Goal: Task Accomplishment & Management: Complete application form

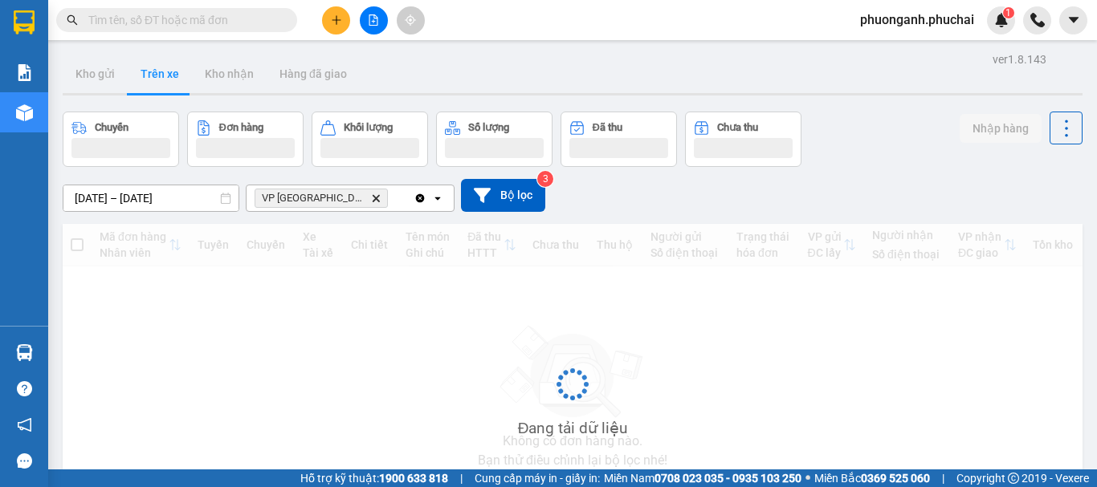
click at [352, 23] on div at bounding box center [373, 20] width 120 height 28
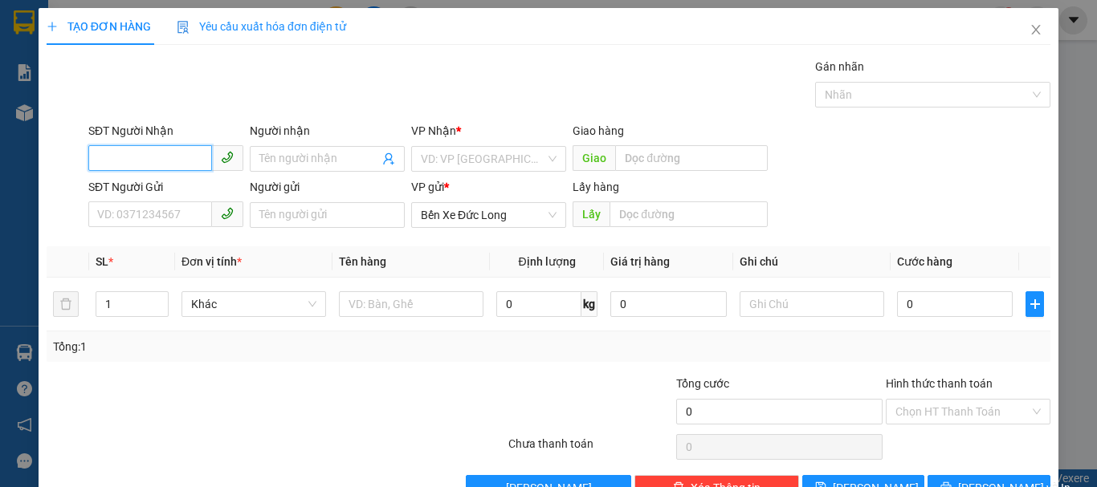
click at [168, 163] on input "SĐT Người Nhận" at bounding box center [150, 158] width 124 height 26
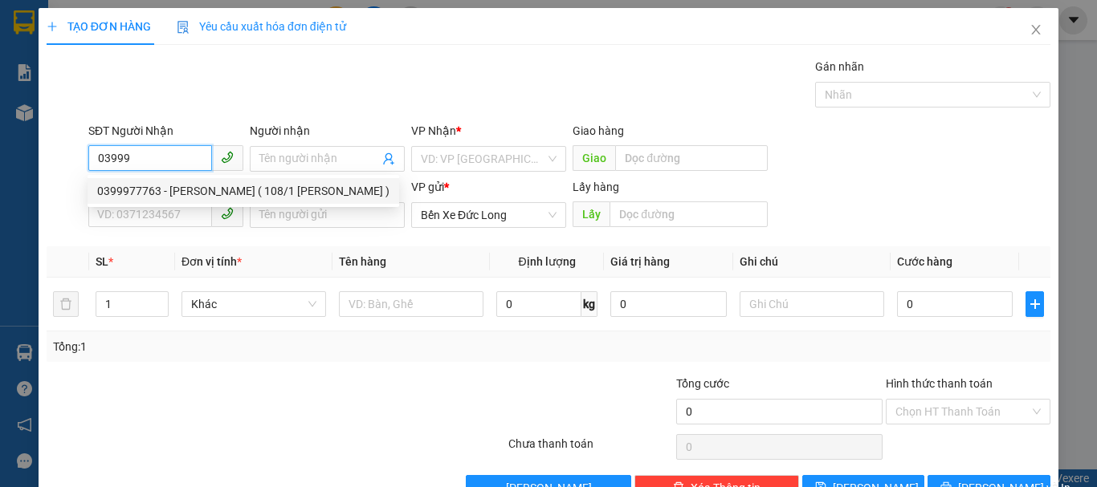
click at [128, 185] on div "0399977763 - [PERSON_NAME] ( 108/1 [PERSON_NAME] )" at bounding box center [243, 191] width 292 height 18
type input "0399977763"
type input "[PERSON_NAME] ( 108/1 [PERSON_NAME] )"
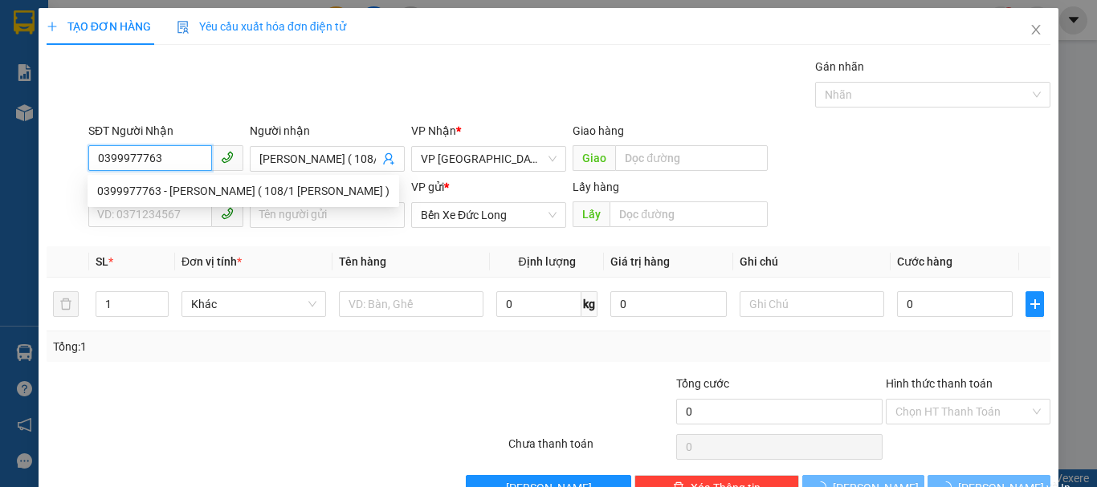
type input "70.000"
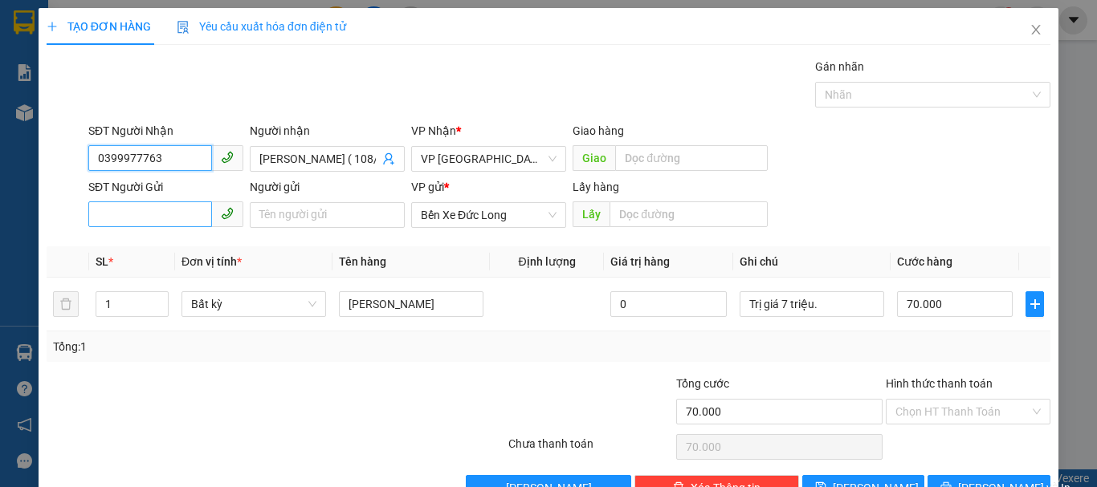
type input "0399977763"
click at [171, 214] on input "SĐT Người Gửi" at bounding box center [150, 214] width 124 height 26
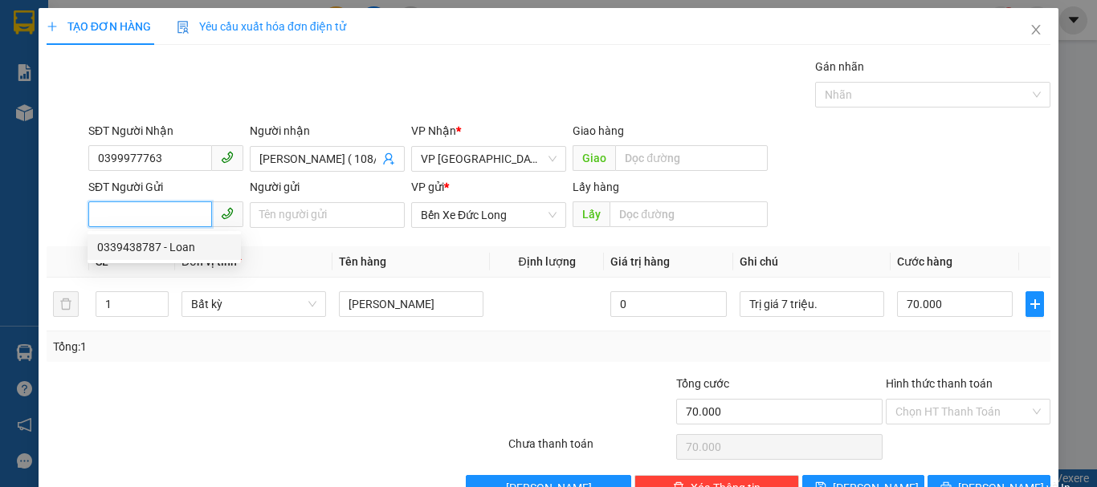
click at [161, 245] on div "0339438787 - Loan" at bounding box center [164, 247] width 134 height 18
type input "0339438787"
type input "Loan"
click at [171, 216] on input "0339438787" at bounding box center [150, 214] width 124 height 26
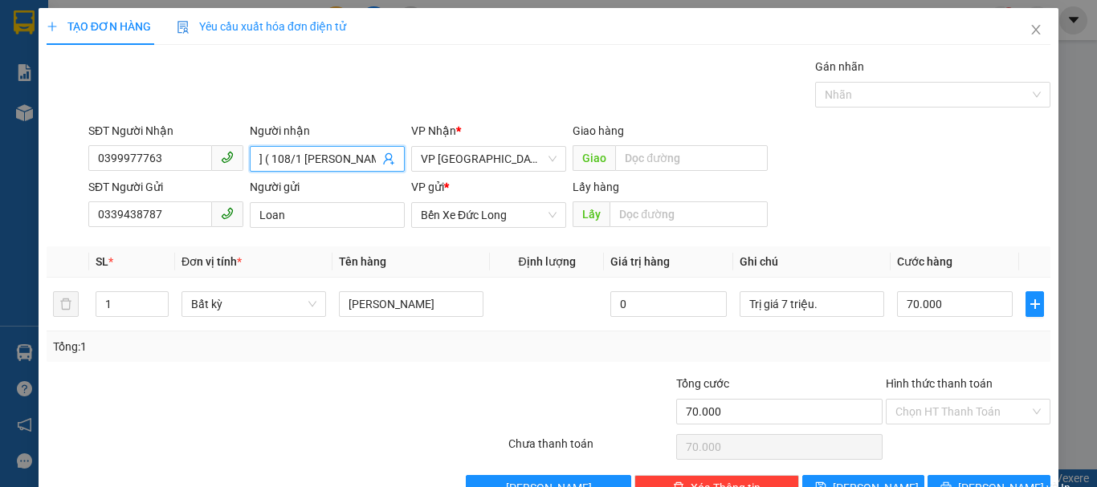
drag, startPoint x: 273, startPoint y: 148, endPoint x: 382, endPoint y: 161, distance: 109.9
click at [385, 160] on span "[PERSON_NAME] ( 108/1 [PERSON_NAME] )" at bounding box center [327, 159] width 155 height 26
click at [360, 153] on input "[PERSON_NAME] ( 108/1 [PERSON_NAME] )" at bounding box center [319, 159] width 120 height 18
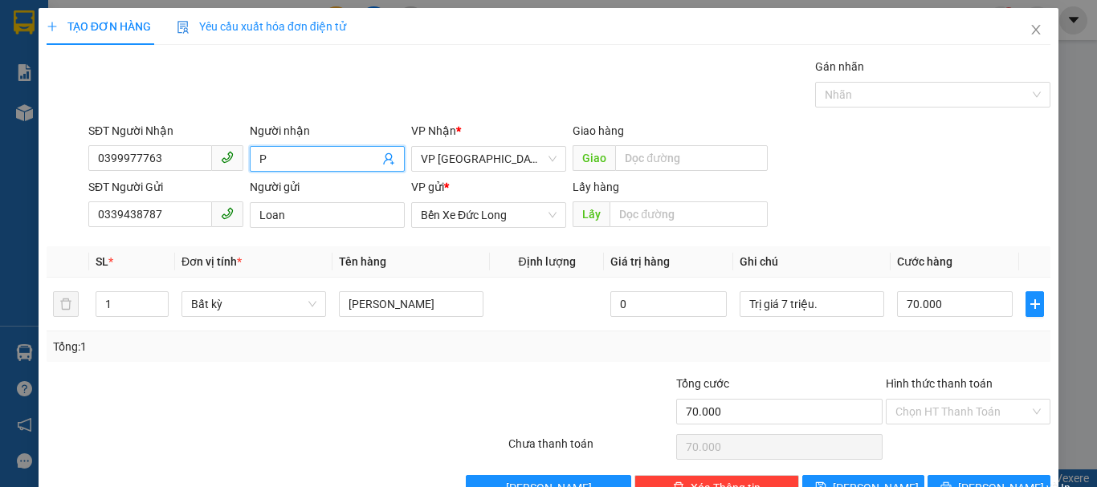
scroll to position [0, 0]
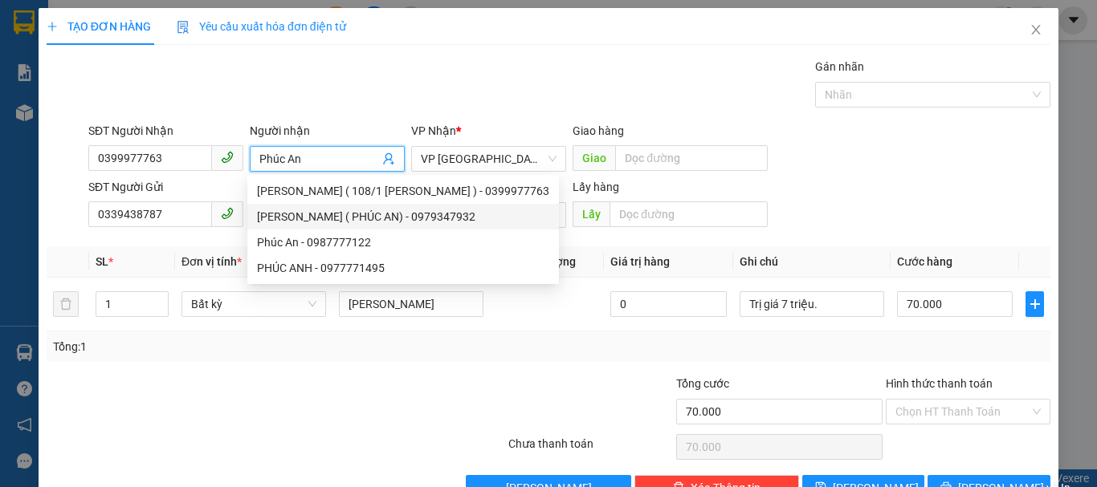
type input "Phúc An"
drag, startPoint x: 204, startPoint y: 174, endPoint x: 231, endPoint y: 197, distance: 35.9
click at [205, 177] on div "SĐT Người Nhận 0399977763" at bounding box center [165, 150] width 155 height 56
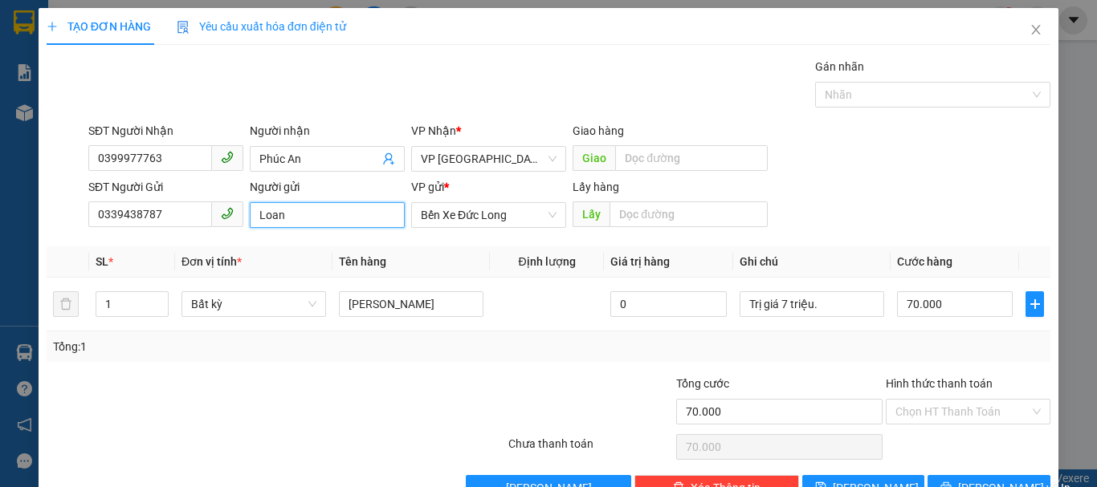
click at [307, 219] on input "Loan" at bounding box center [327, 215] width 155 height 26
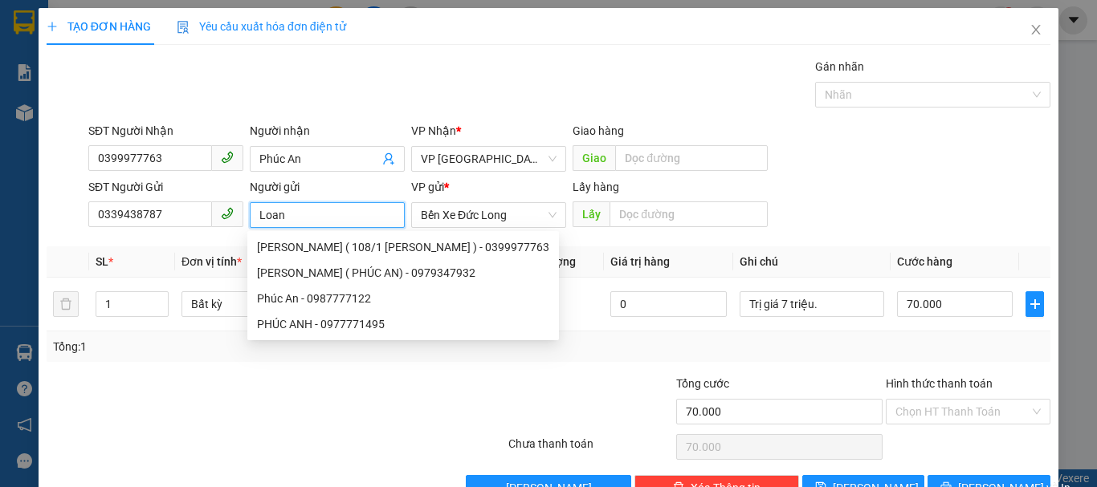
click at [256, 218] on input "Loan" at bounding box center [327, 215] width 155 height 26
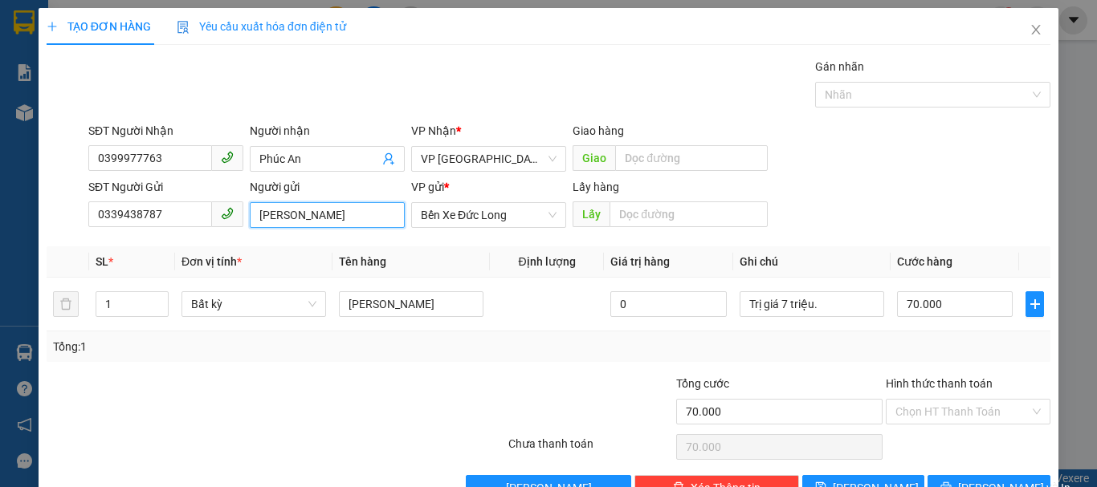
click at [332, 216] on input "[PERSON_NAME]" at bounding box center [327, 215] width 155 height 26
click at [229, 303] on span "Bất kỳ" at bounding box center [253, 304] width 125 height 24
type input "[PERSON_NAME] ([STREET_ADDRESS][PERSON_NAME])"
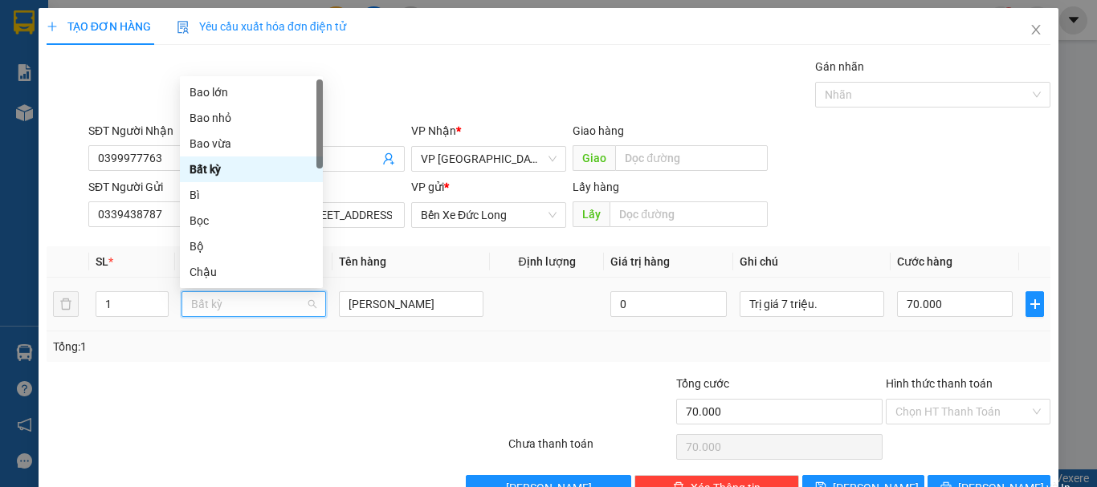
scroll to position [0, 0]
click at [232, 302] on span "Bất kỳ" at bounding box center [253, 304] width 125 height 24
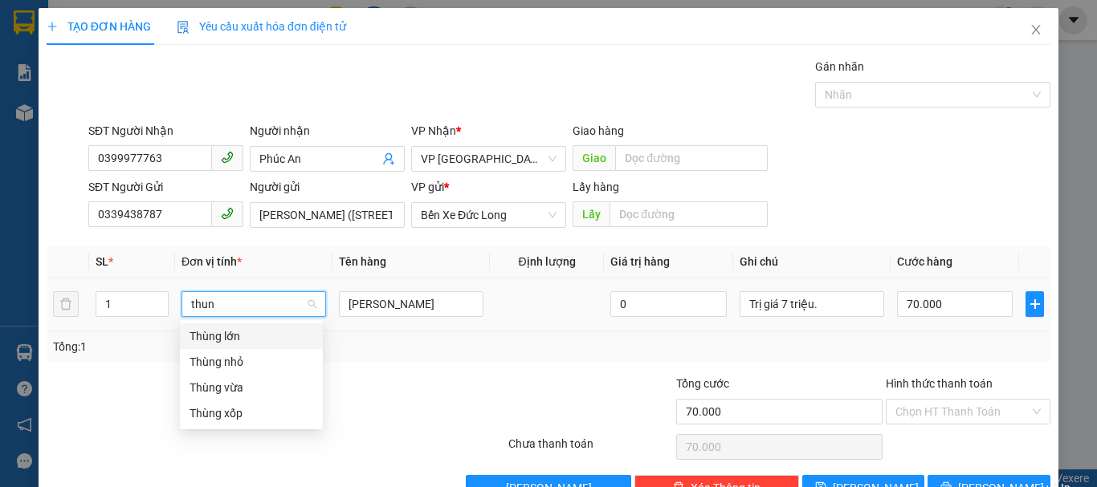
type input "thung"
click at [235, 410] on div "Thùng xốp" at bounding box center [251, 414] width 124 height 18
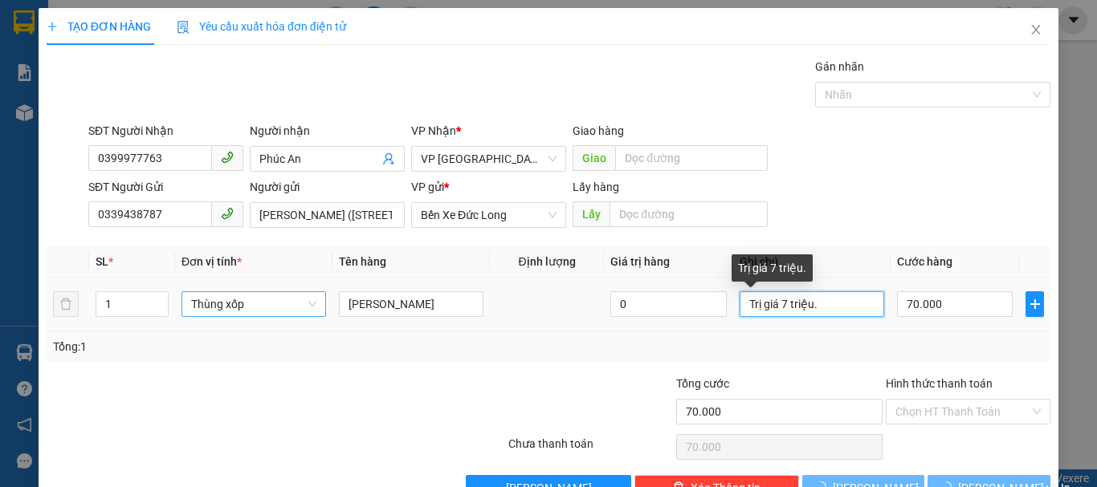
click at [840, 303] on input "Trị giá 7 triệu." at bounding box center [811, 304] width 144 height 26
type input "0"
click at [840, 303] on input "Trị giá 7 triệu." at bounding box center [811, 304] width 144 height 26
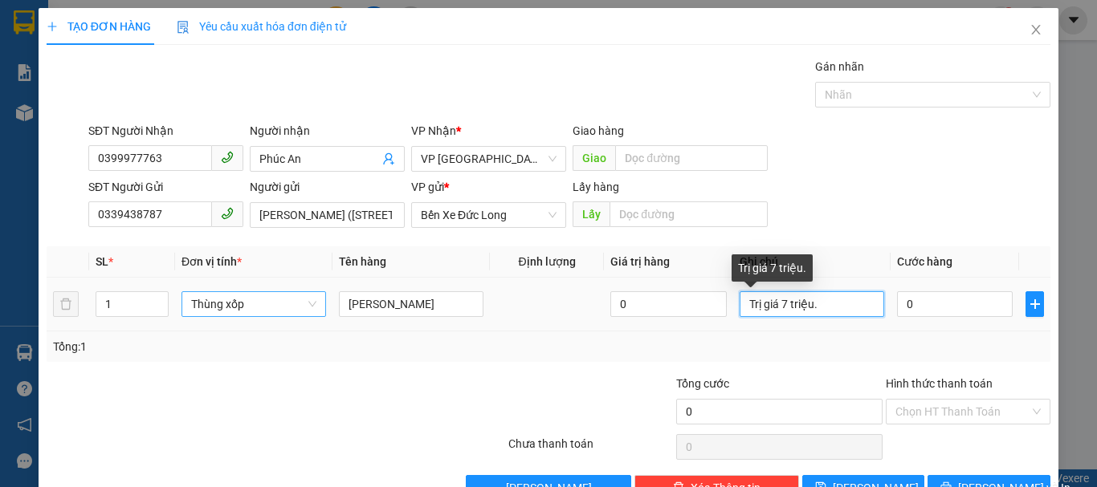
click at [840, 303] on input "Trị giá 7 triệu." at bounding box center [811, 304] width 144 height 26
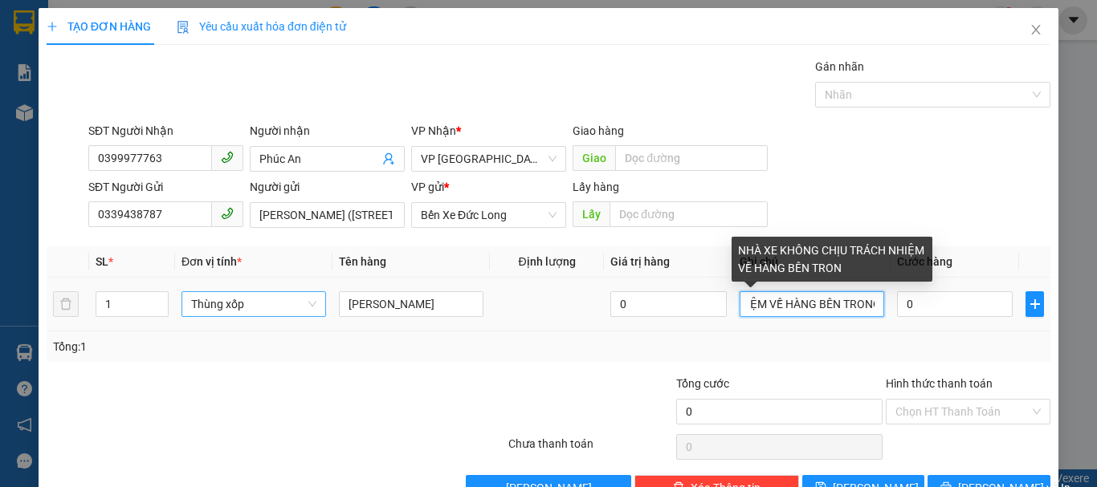
scroll to position [0, 176]
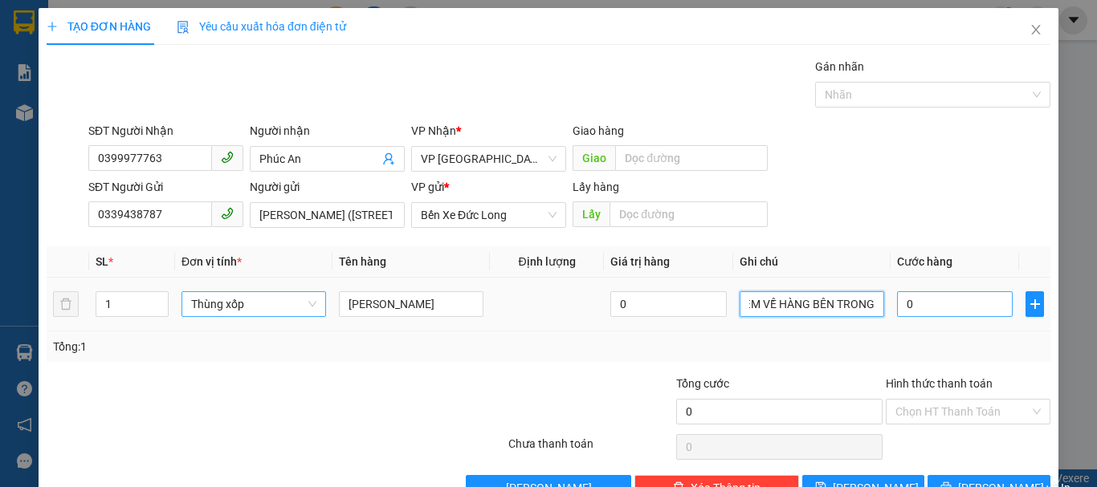
type input "NHÀ XE KHÔNG CHỊU TRÁCH NHIỆM VỀ HÀNG BÊN TRONG"
click at [902, 307] on input "0" at bounding box center [955, 304] width 116 height 26
type input "7"
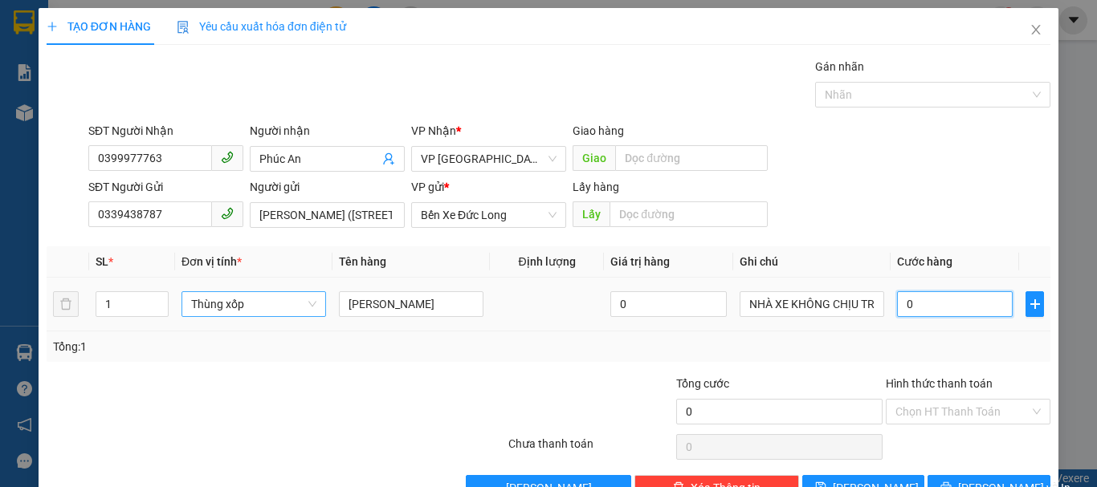
type input "7"
type input "70"
type input "700"
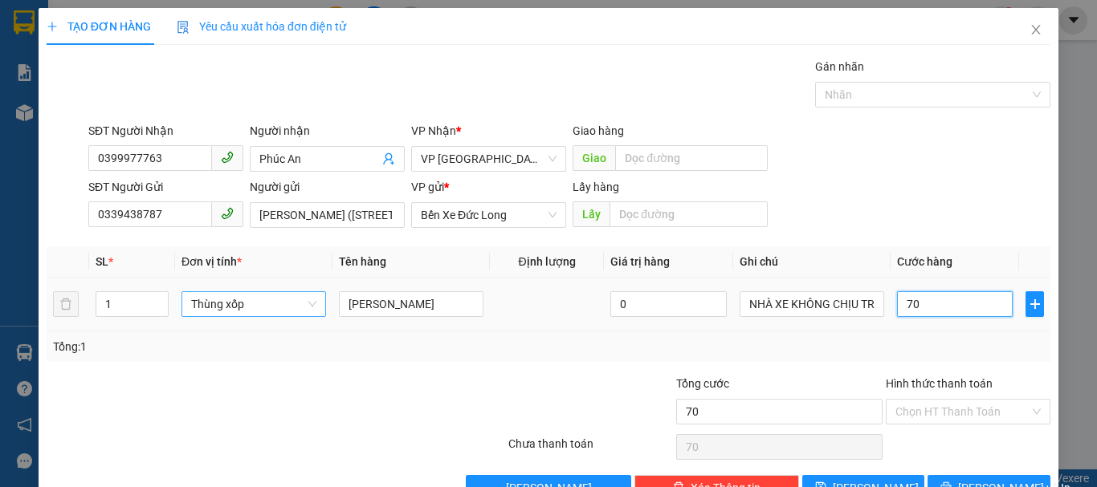
type input "700"
type input "7.000"
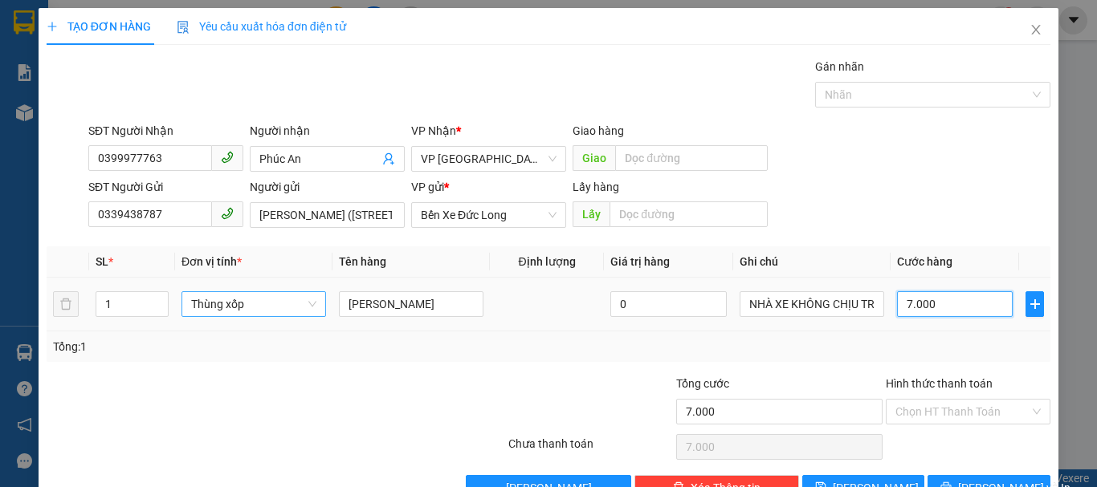
type input "70.000"
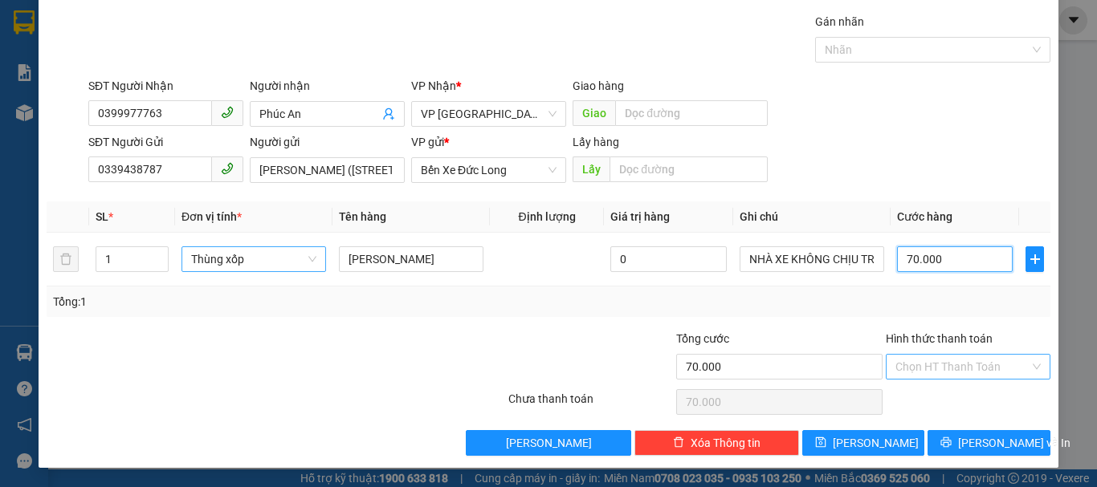
type input "70.000"
click at [943, 375] on input "Hình thức thanh toán" at bounding box center [962, 367] width 134 height 24
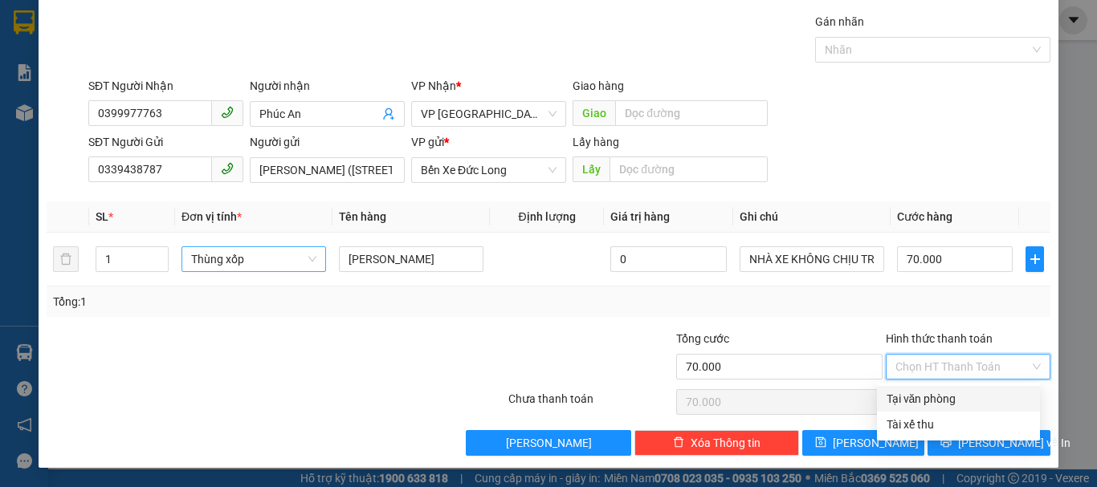
drag, startPoint x: 926, startPoint y: 391, endPoint x: 956, endPoint y: 414, distance: 37.7
click at [926, 393] on div "Tại văn phòng" at bounding box center [958, 399] width 144 height 18
type input "0"
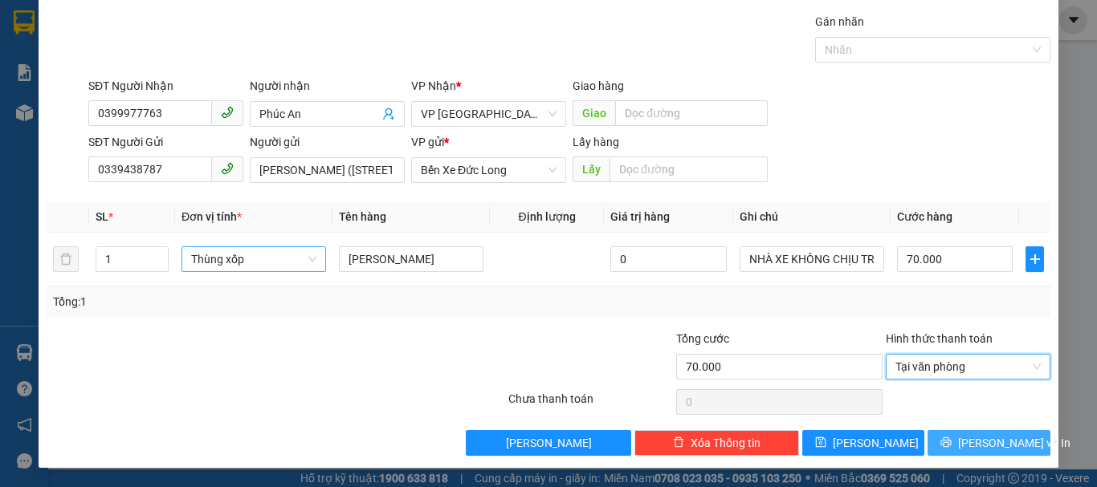
click at [1003, 449] on span "[PERSON_NAME] và In" at bounding box center [1014, 443] width 112 height 18
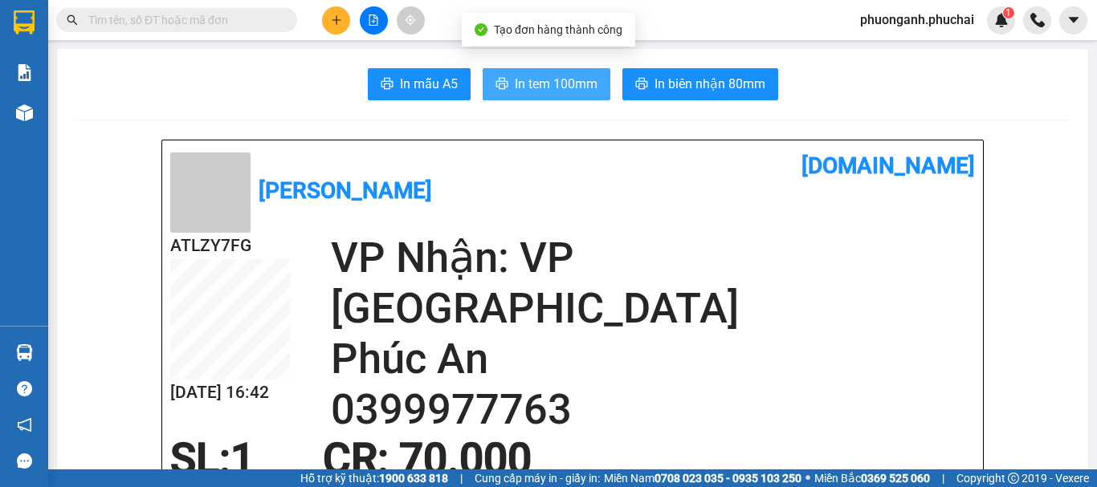
click at [550, 85] on span "In tem 100mm" at bounding box center [556, 84] width 83 height 20
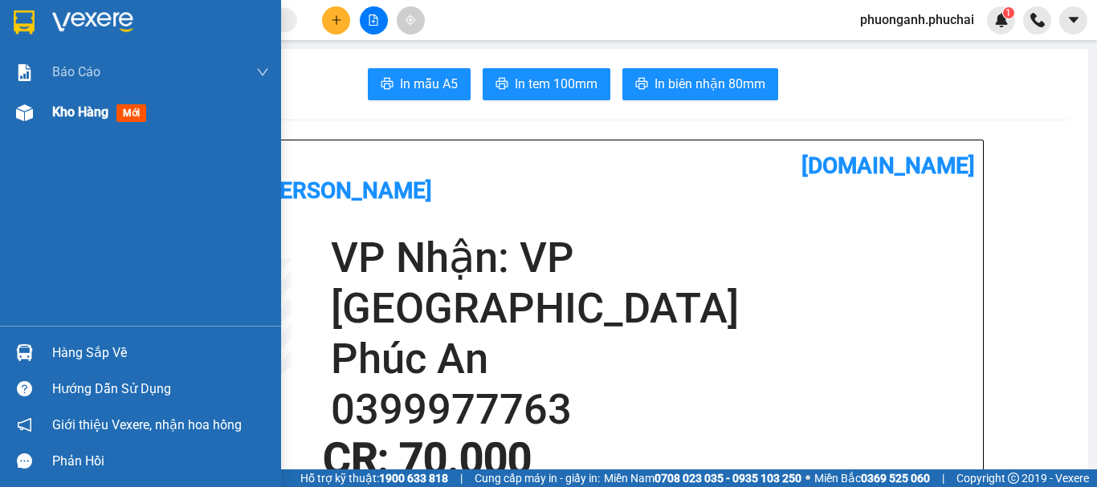
click at [80, 108] on span "Kho hàng" at bounding box center [80, 111] width 56 height 15
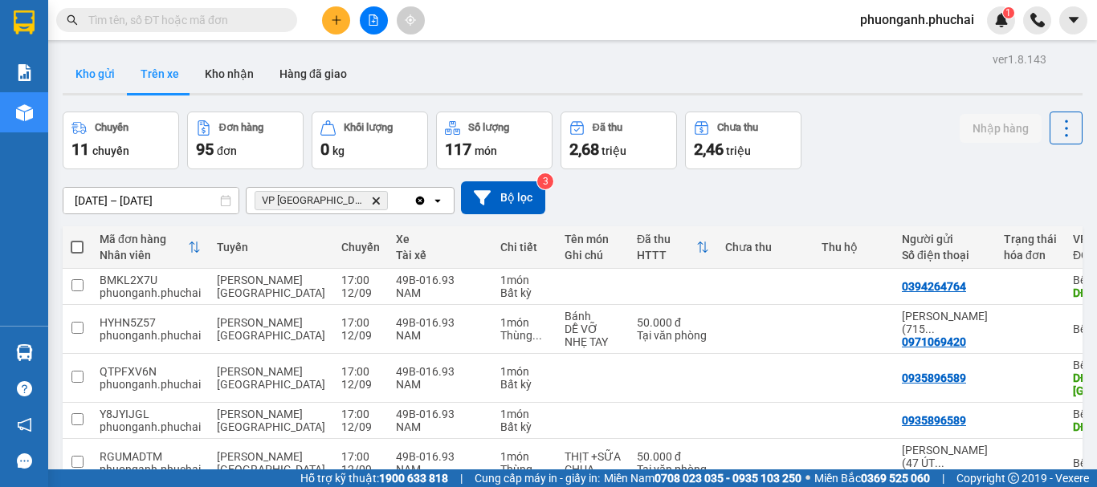
click at [81, 65] on button "Kho gửi" at bounding box center [95, 74] width 65 height 39
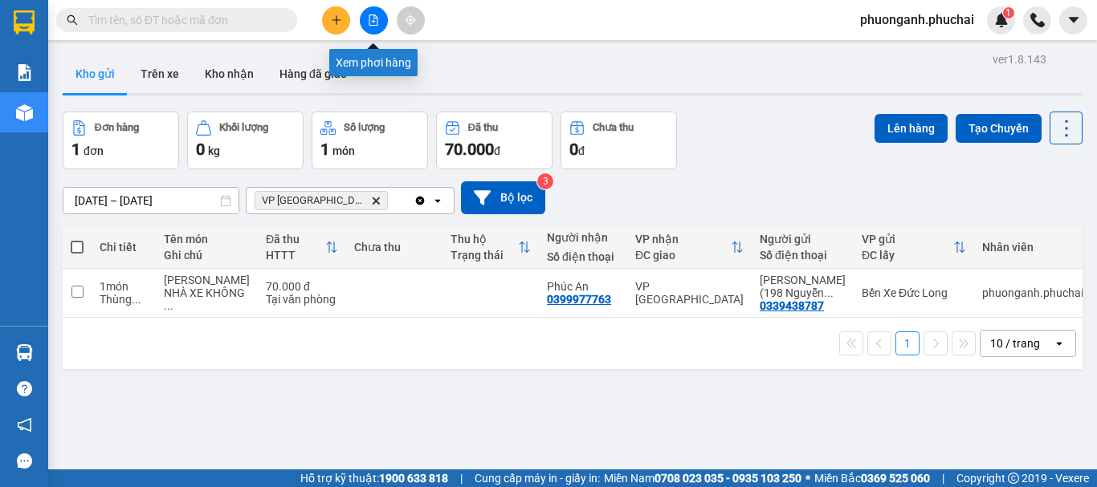
click at [382, 20] on button at bounding box center [374, 20] width 28 height 28
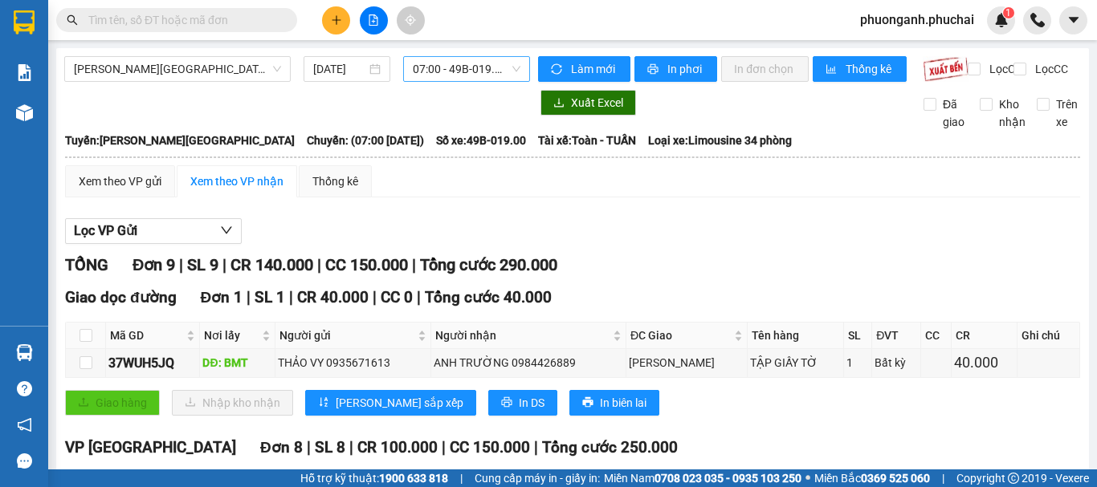
click at [470, 75] on span "07:00 - 49B-019.00" at bounding box center [467, 69] width 108 height 24
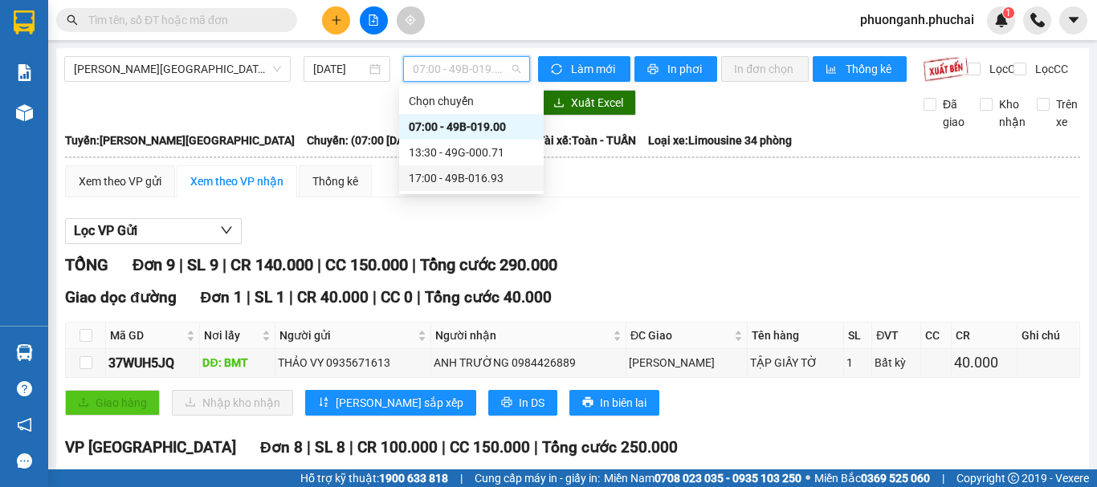
click at [442, 182] on div "17:00 - 49B-016.93" at bounding box center [471, 178] width 125 height 18
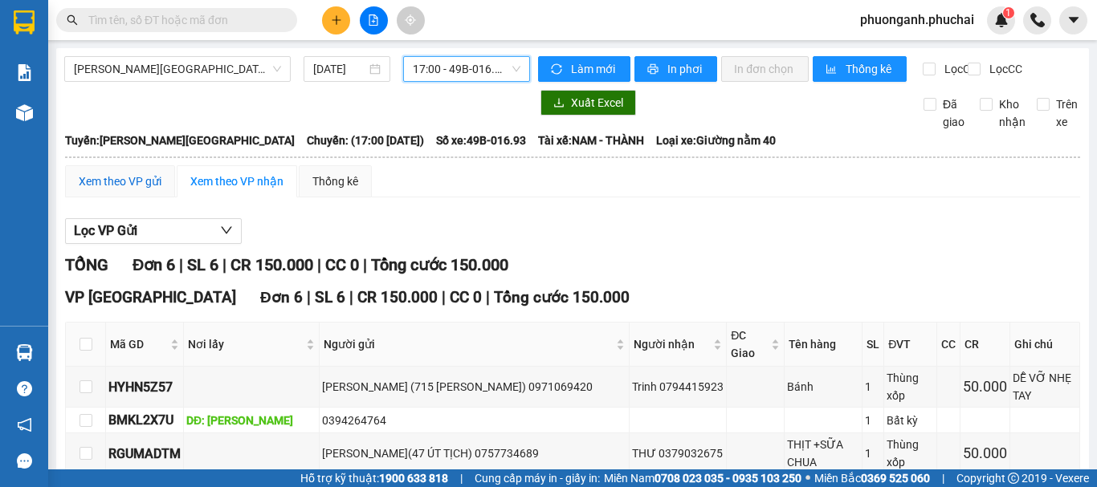
click at [128, 190] on div "Xem theo VP gửi" at bounding box center [120, 182] width 83 height 18
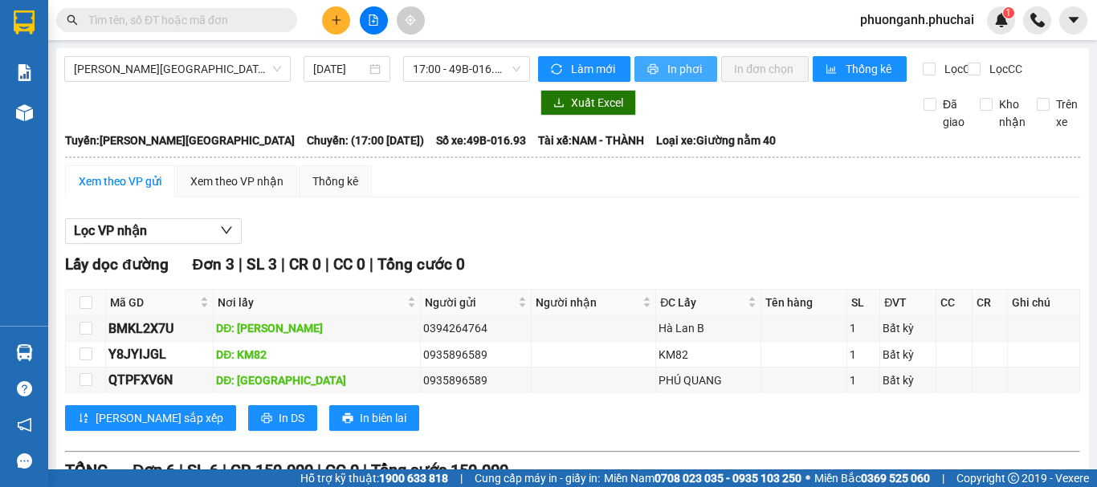
click at [675, 74] on span "In phơi" at bounding box center [685, 69] width 37 height 18
click at [342, 25] on button at bounding box center [336, 20] width 28 height 28
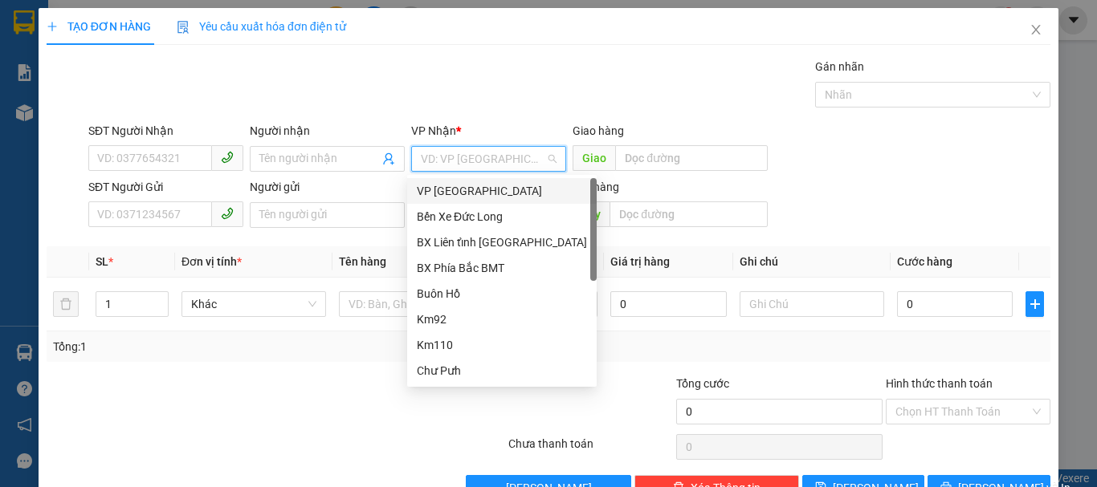
click at [482, 150] on input "search" at bounding box center [483, 159] width 124 height 24
click at [446, 191] on div "VP [GEOGRAPHIC_DATA]" at bounding box center [502, 191] width 170 height 18
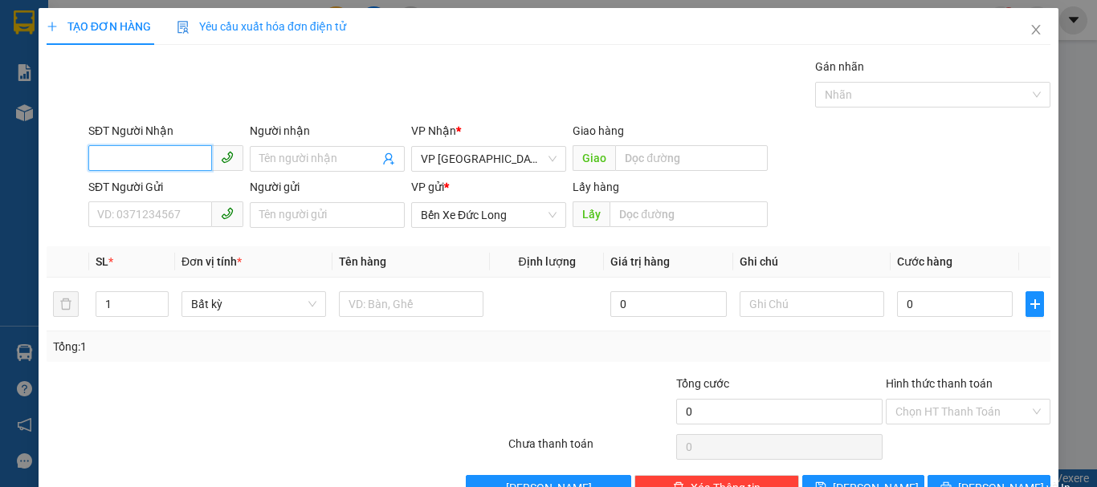
click at [194, 159] on input "SĐT Người Nhận" at bounding box center [150, 158] width 124 height 26
click at [153, 156] on input "0976" at bounding box center [150, 158] width 124 height 26
type input "0"
click at [166, 151] on input "SĐT Người Nhận" at bounding box center [150, 158] width 124 height 26
type input "0913517536"
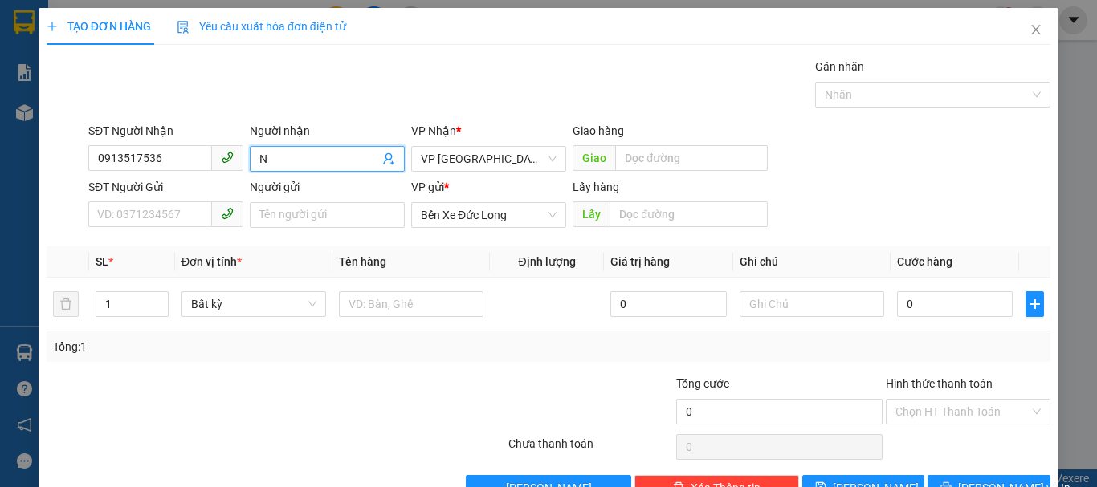
click at [277, 159] on input "N" at bounding box center [319, 159] width 120 height 18
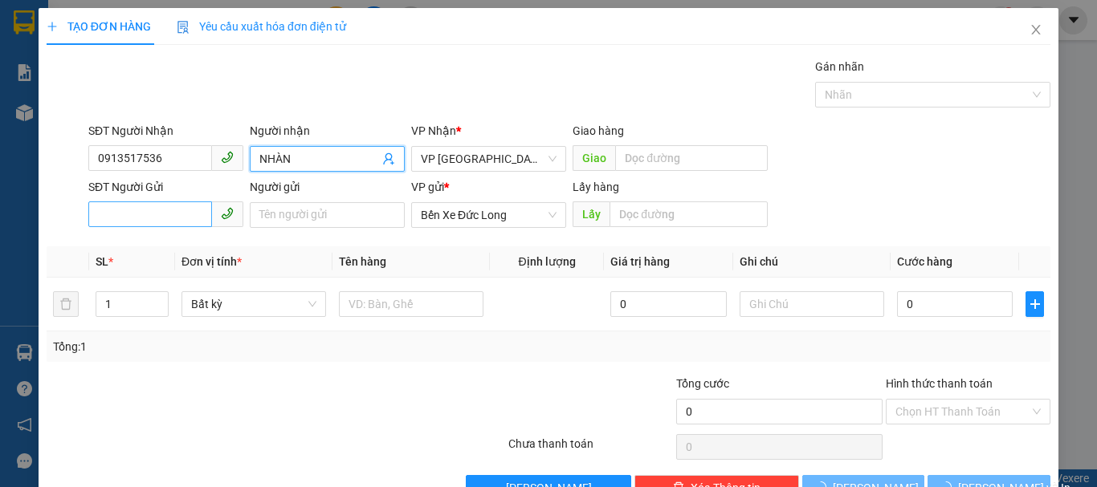
type input "NHÀN"
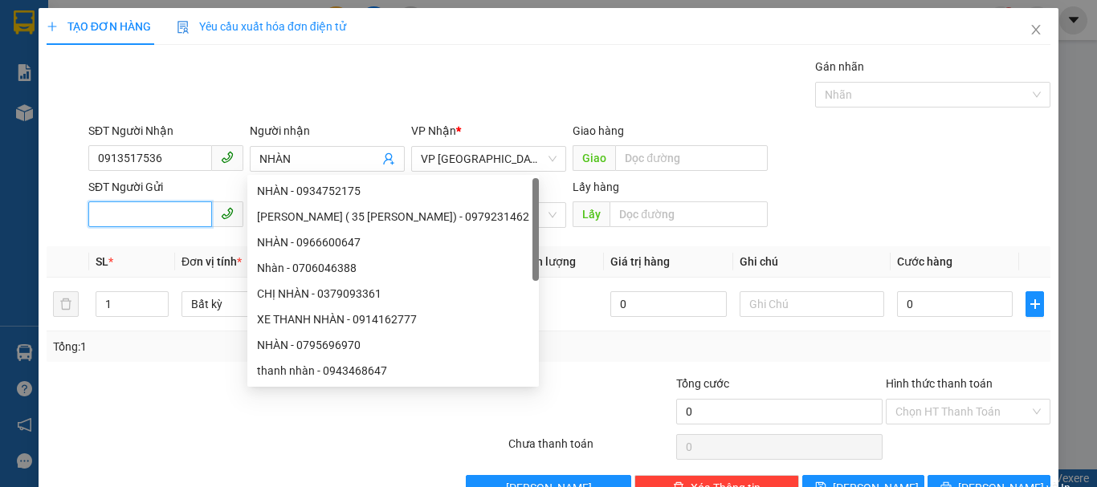
click at [179, 218] on input "SĐT Người Gửi" at bounding box center [150, 214] width 124 height 26
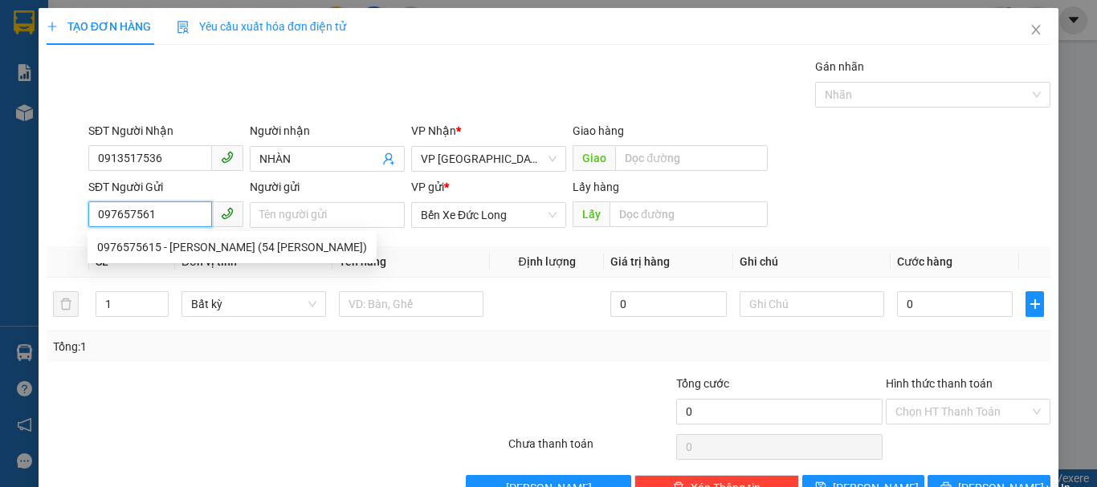
type input "0976575615"
drag, startPoint x: 246, startPoint y: 248, endPoint x: 257, endPoint y: 249, distance: 10.5
click at [246, 247] on div "0976575615 - [PERSON_NAME] (54 [PERSON_NAME])" at bounding box center [232, 247] width 270 height 18
type input "[PERSON_NAME] (54 [PERSON_NAME])"
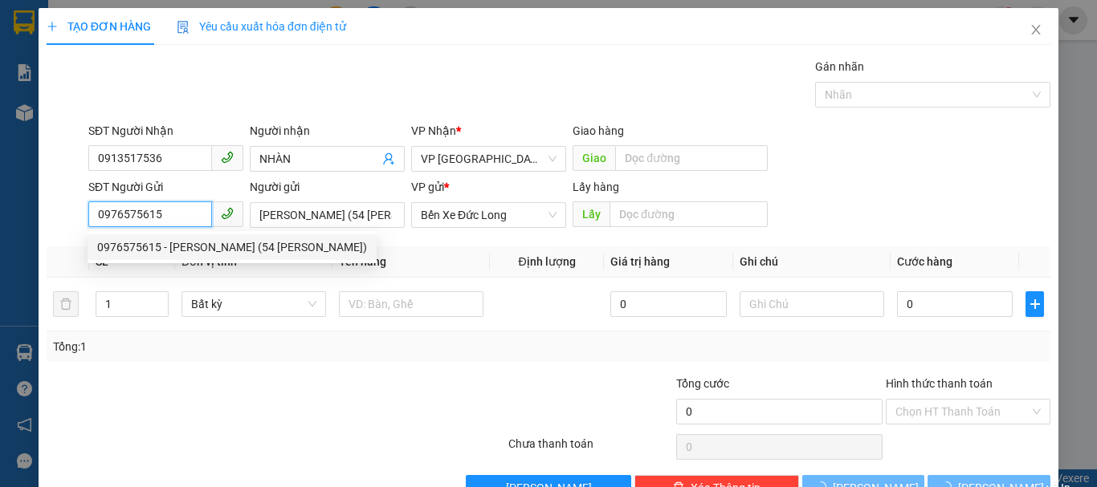
type input "50.000"
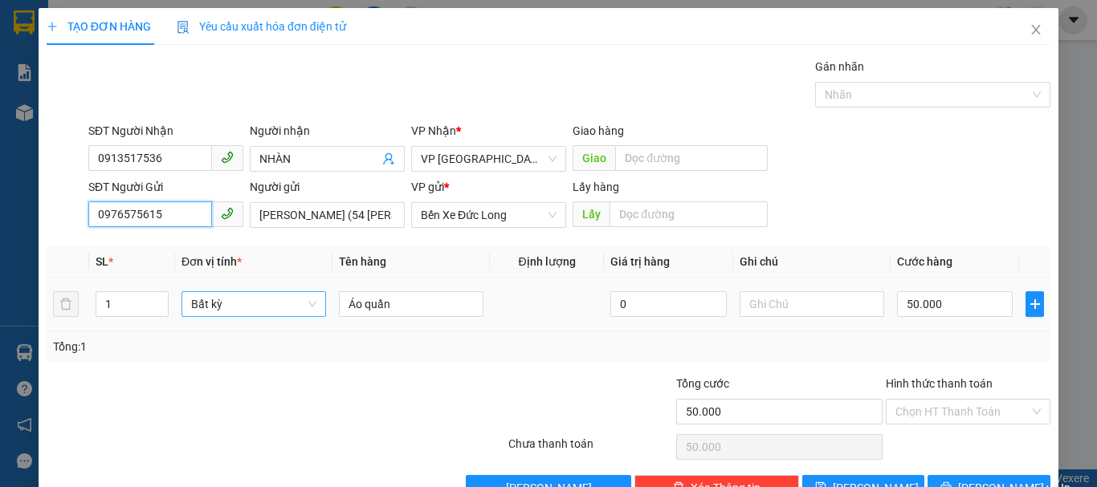
click at [260, 307] on span "Bất kỳ" at bounding box center [253, 304] width 125 height 24
type input "0976575615"
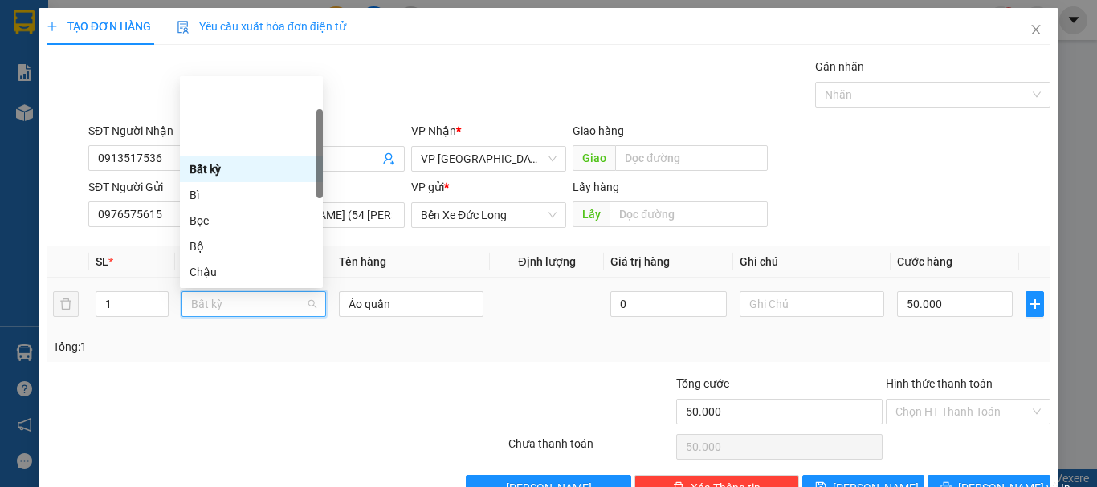
scroll to position [80, 0]
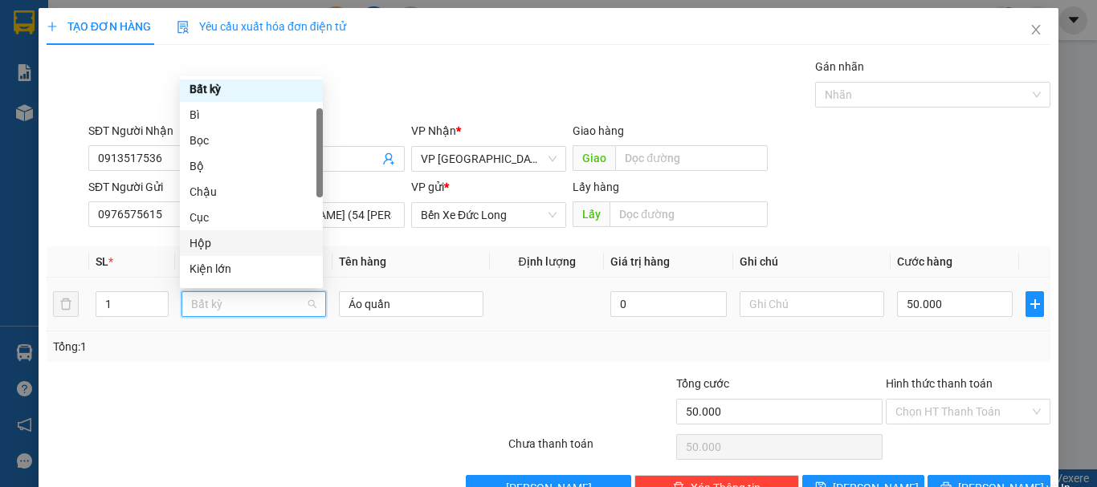
type input "T"
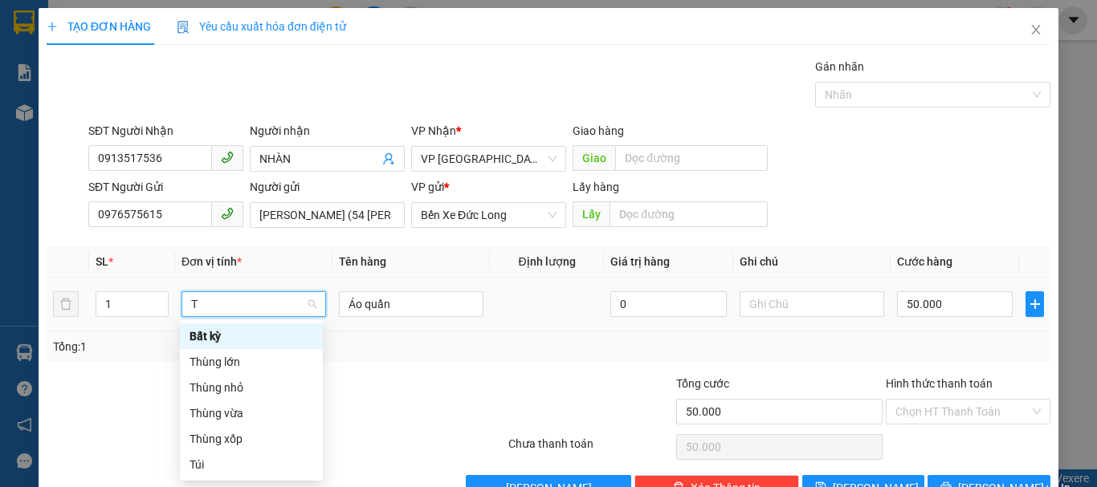
scroll to position [0, 0]
click at [231, 438] on div "Thùng xốp" at bounding box center [251, 439] width 124 height 18
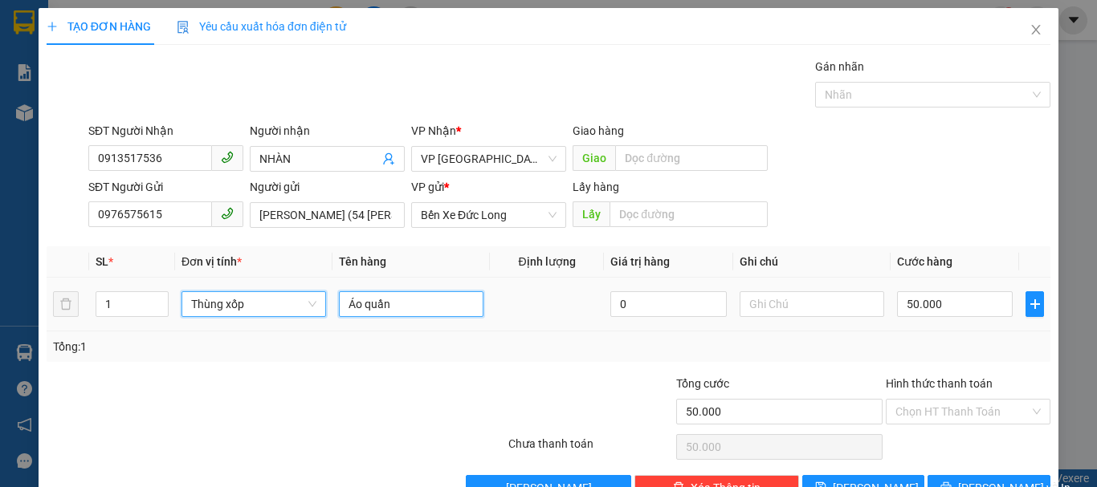
drag, startPoint x: 411, startPoint y: 310, endPoint x: 425, endPoint y: 307, distance: 14.8
click at [412, 307] on input "Áo quần" at bounding box center [411, 304] width 144 height 26
type input "0"
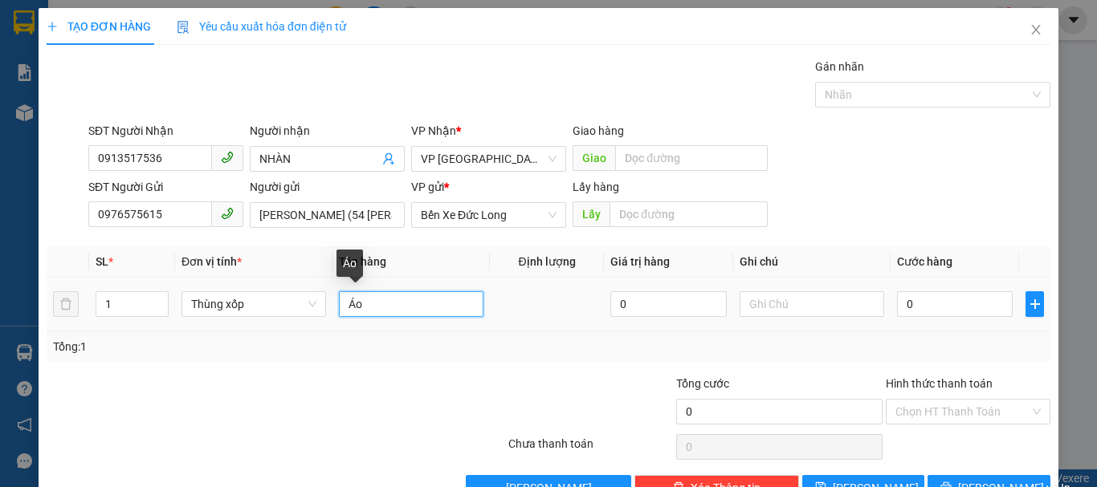
type input "Á"
type input "SẦU RIÊNG"
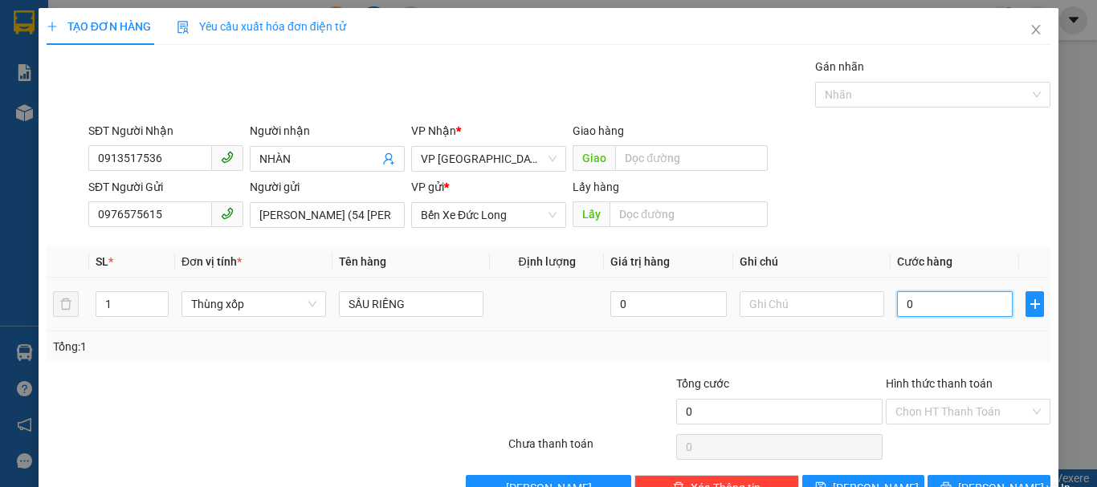
click at [935, 307] on input "0" at bounding box center [955, 304] width 116 height 26
type input "5"
type input "50"
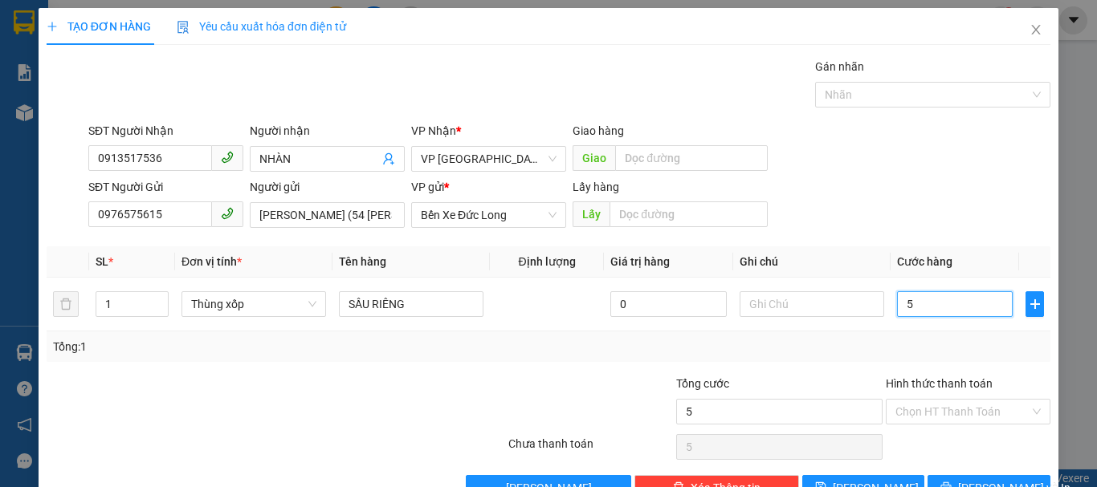
type input "50"
type input "500"
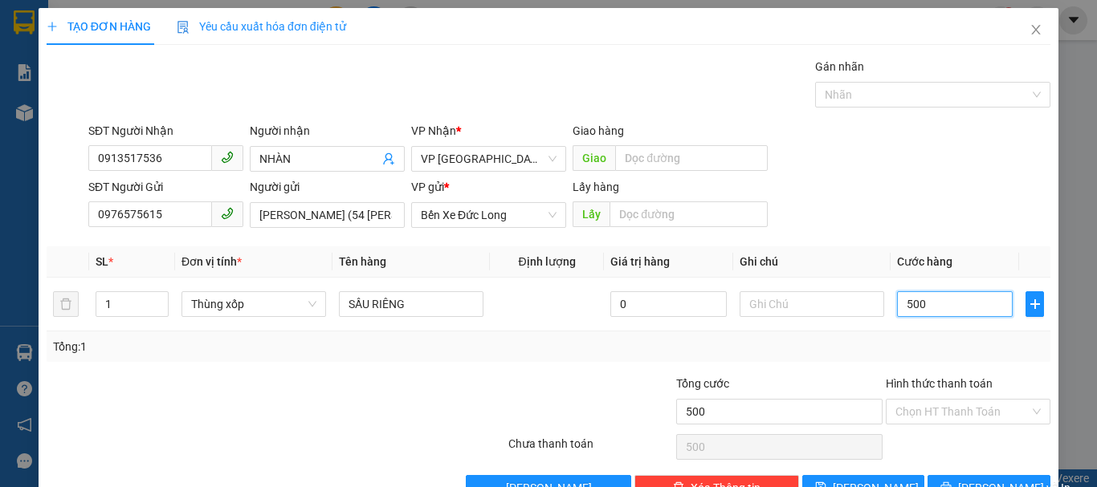
type input "5.000"
type input "50.000"
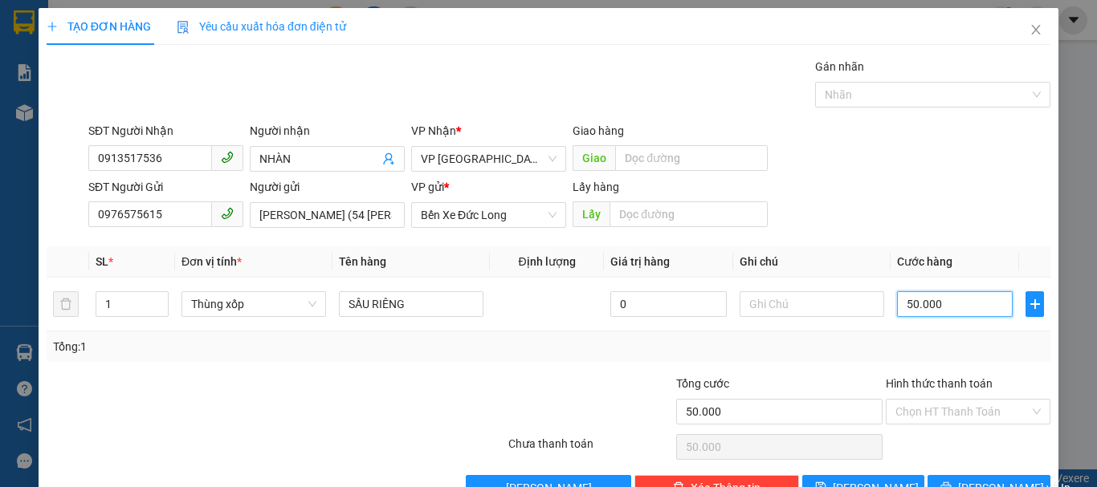
scroll to position [45, 0]
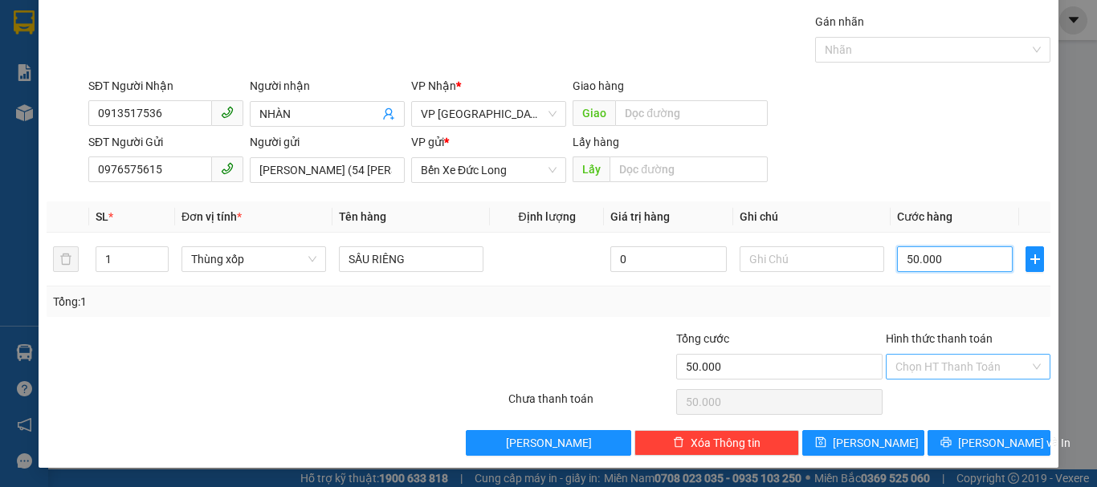
type input "50.000"
click at [929, 359] on input "Hình thức thanh toán" at bounding box center [962, 367] width 134 height 24
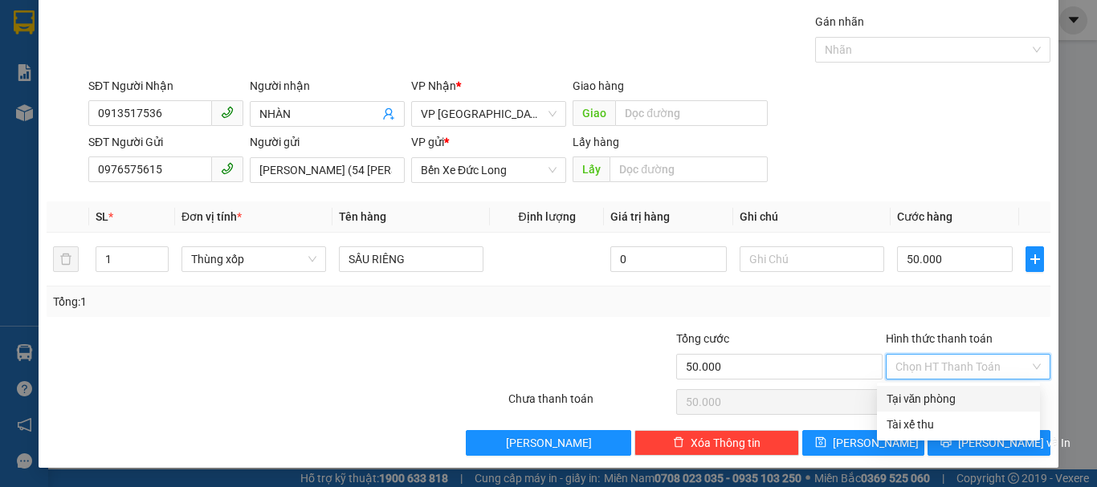
click at [929, 398] on div "Tại văn phòng" at bounding box center [958, 399] width 144 height 18
type input "0"
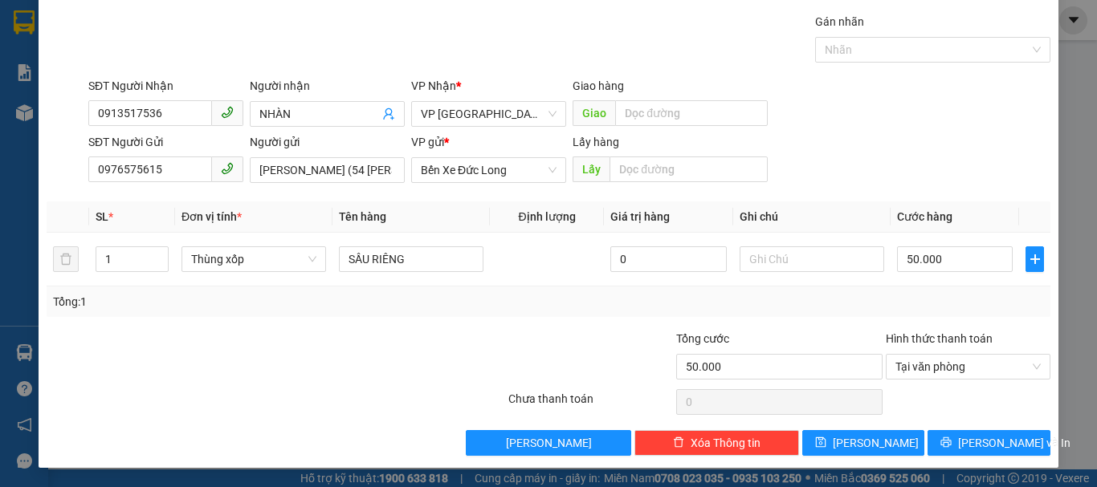
click at [800, 145] on div "SĐT Người Gửi 0976575615 Người gửi [PERSON_NAME] (54 [PERSON_NAME]) VP gửi * Bế…" at bounding box center [569, 161] width 968 height 56
click at [983, 444] on span "[PERSON_NAME] và In" at bounding box center [1014, 443] width 112 height 18
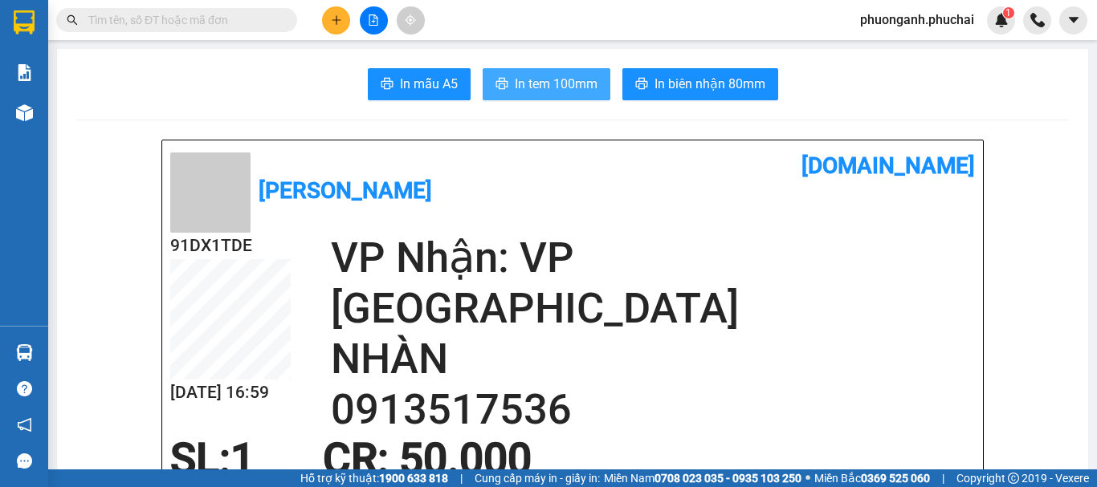
click at [530, 96] on button "In tem 100mm" at bounding box center [546, 84] width 128 height 32
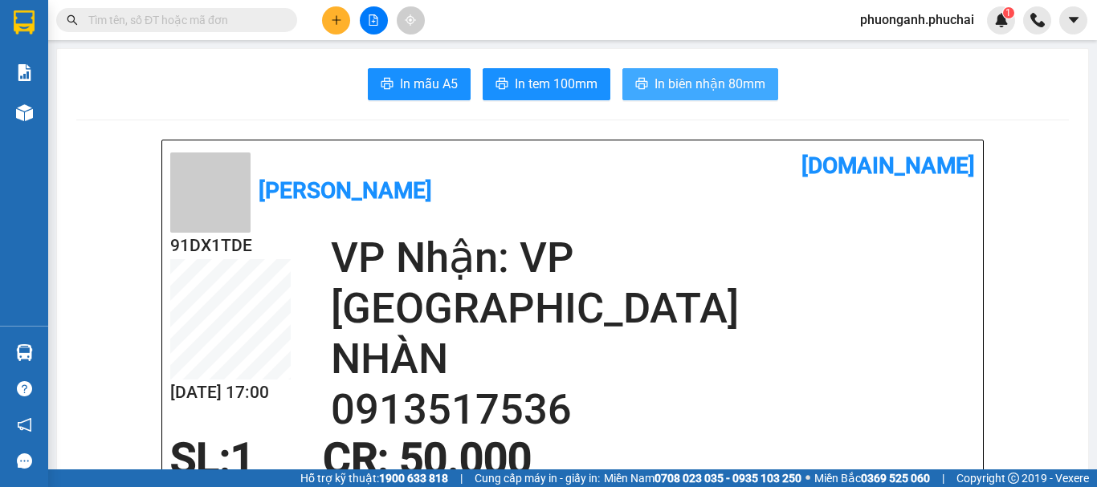
click at [711, 85] on span "In biên nhận 80mm" at bounding box center [709, 84] width 111 height 20
